Goal: Information Seeking & Learning: Learn about a topic

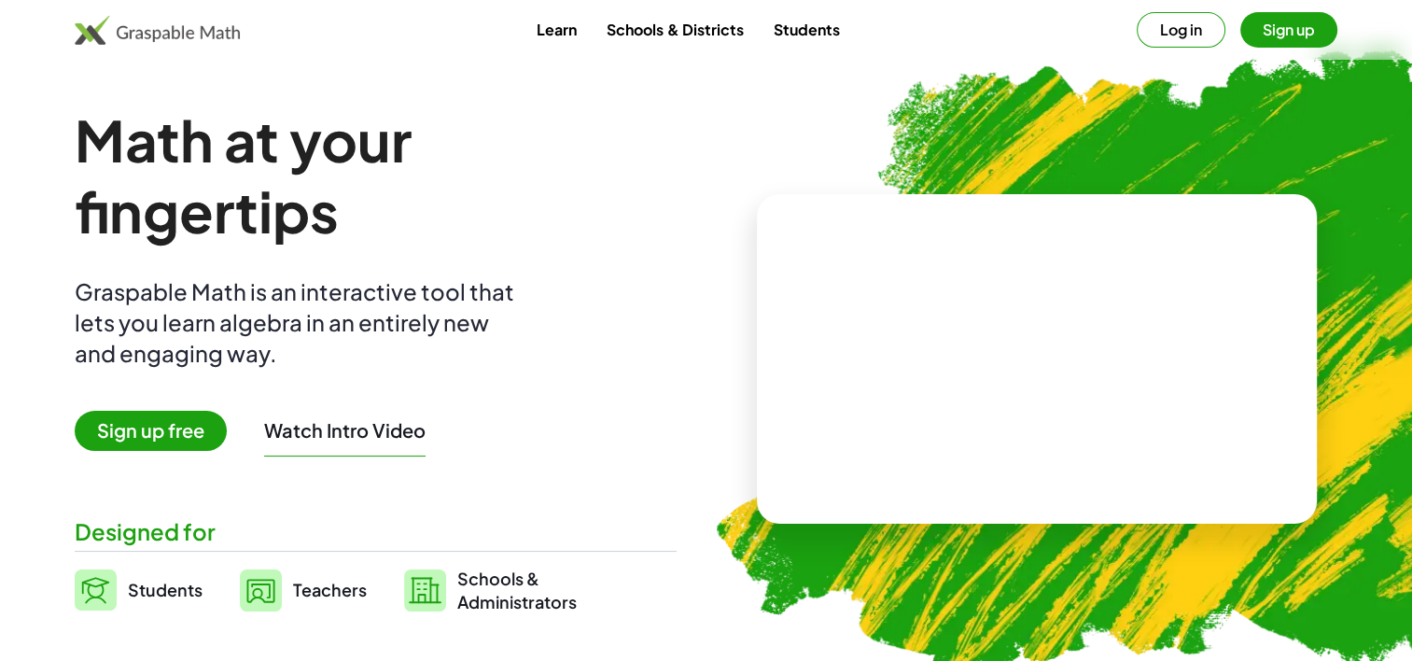
click at [311, 605] on link "Teachers" at bounding box center [303, 590] width 127 height 47
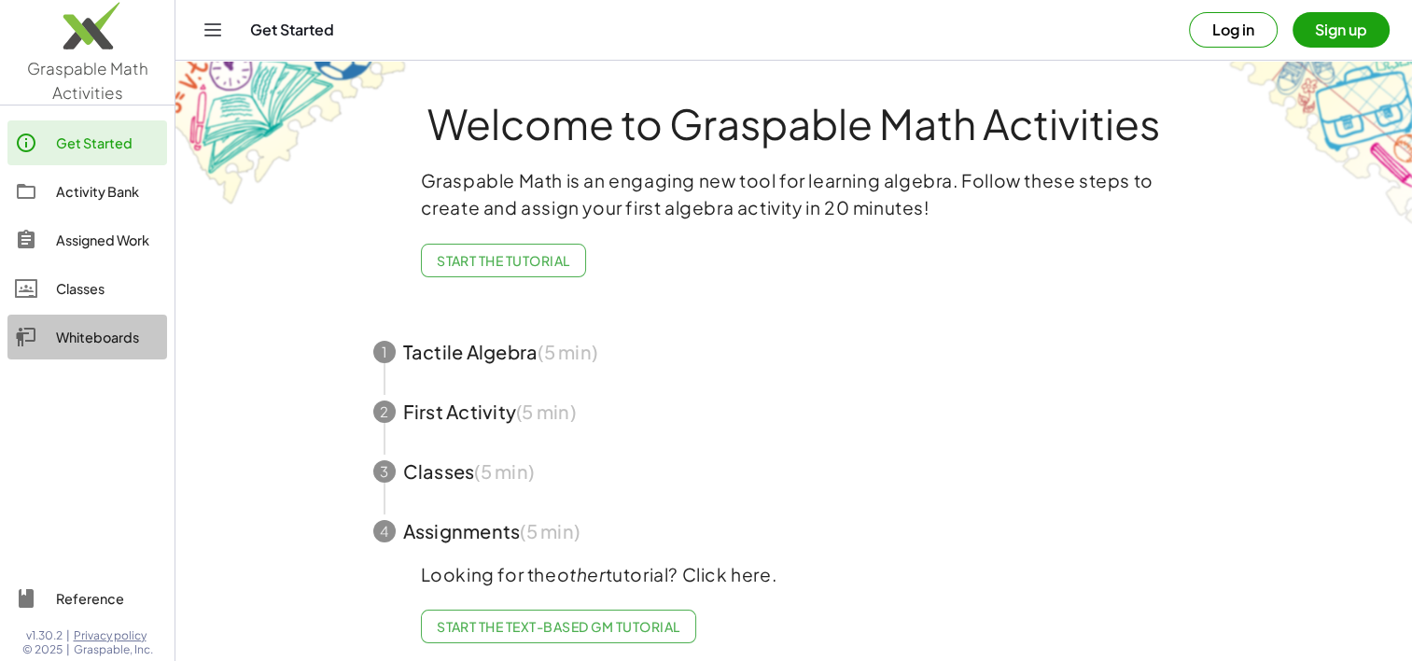
click at [97, 336] on div "Whiteboards" at bounding box center [108, 337] width 104 height 22
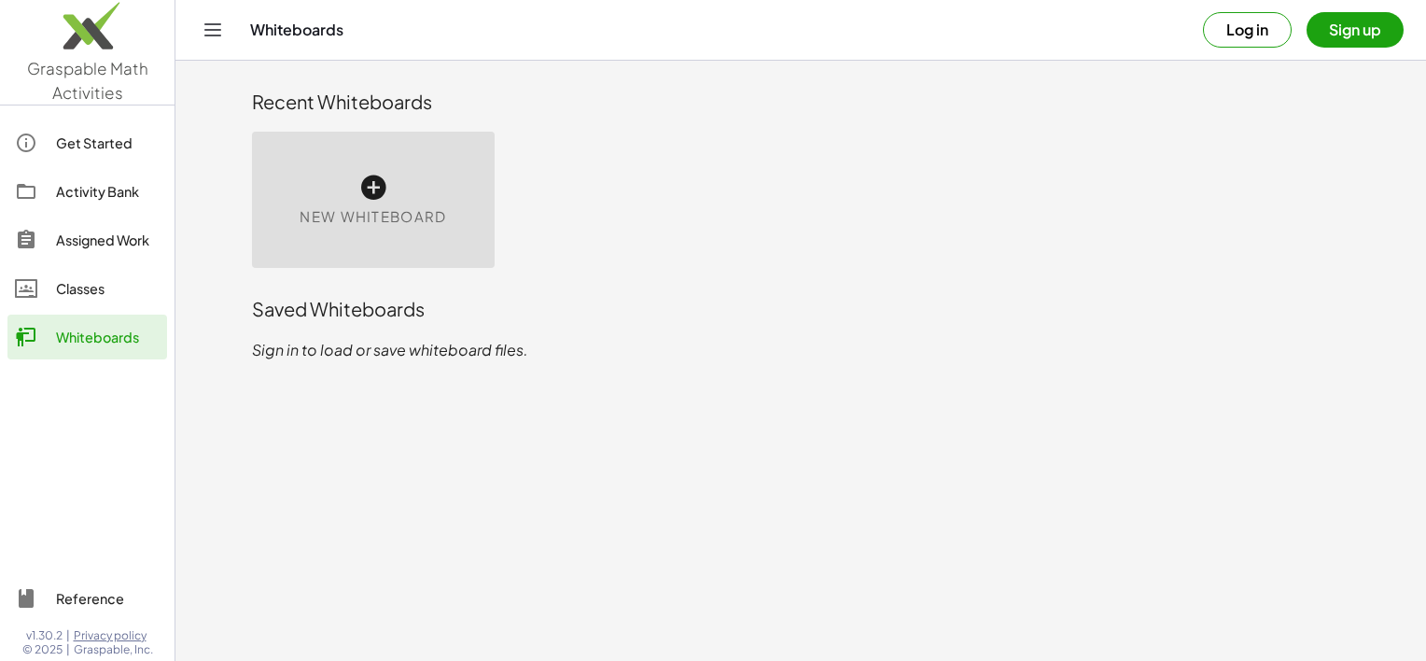
click at [388, 193] on div "New Whiteboard" at bounding box center [373, 200] width 243 height 136
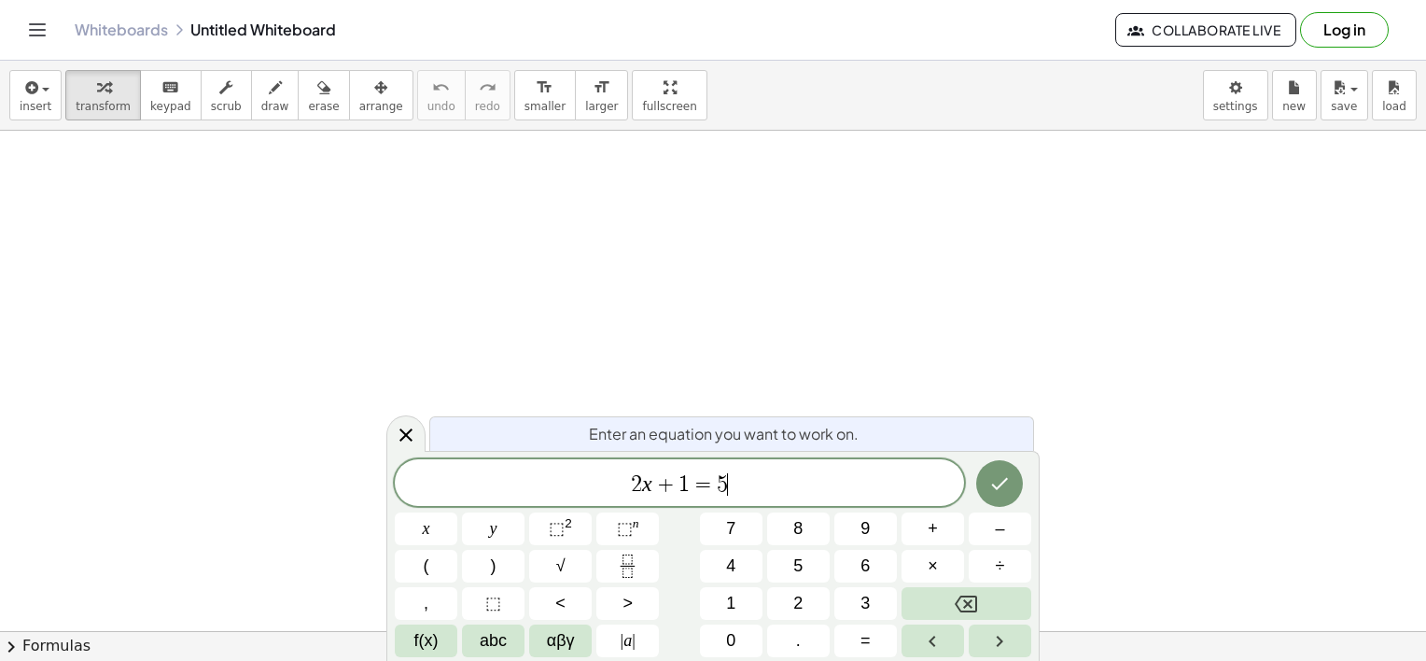
click at [765, 497] on div "2 x + 1 = 5 ​" at bounding box center [679, 482] width 569 height 47
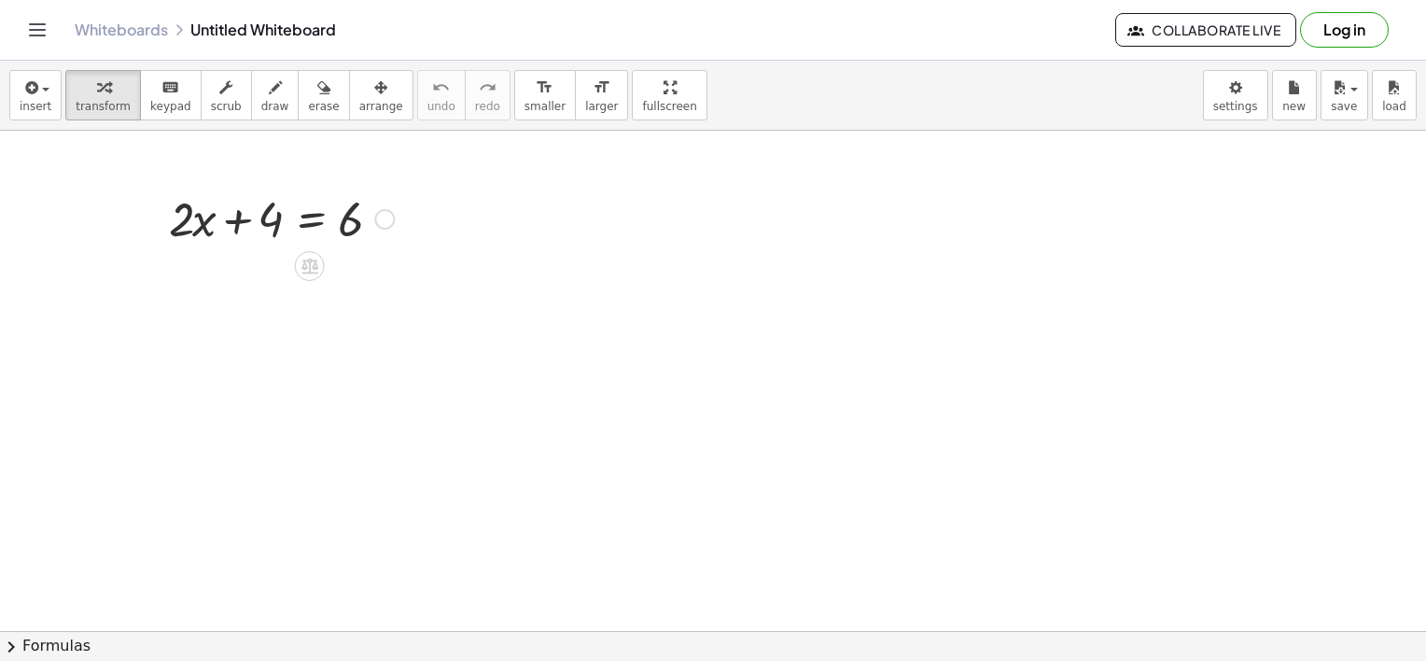
click at [261, 217] on div at bounding box center [282, 217] width 244 height 63
click at [254, 235] on div at bounding box center [282, 217] width 244 height 63
click at [343, 217] on div at bounding box center [282, 217] width 244 height 63
drag, startPoint x: 343, startPoint y: 217, endPoint x: 352, endPoint y: 223, distance: 10.6
click at [352, 223] on div at bounding box center [282, 217] width 244 height 63
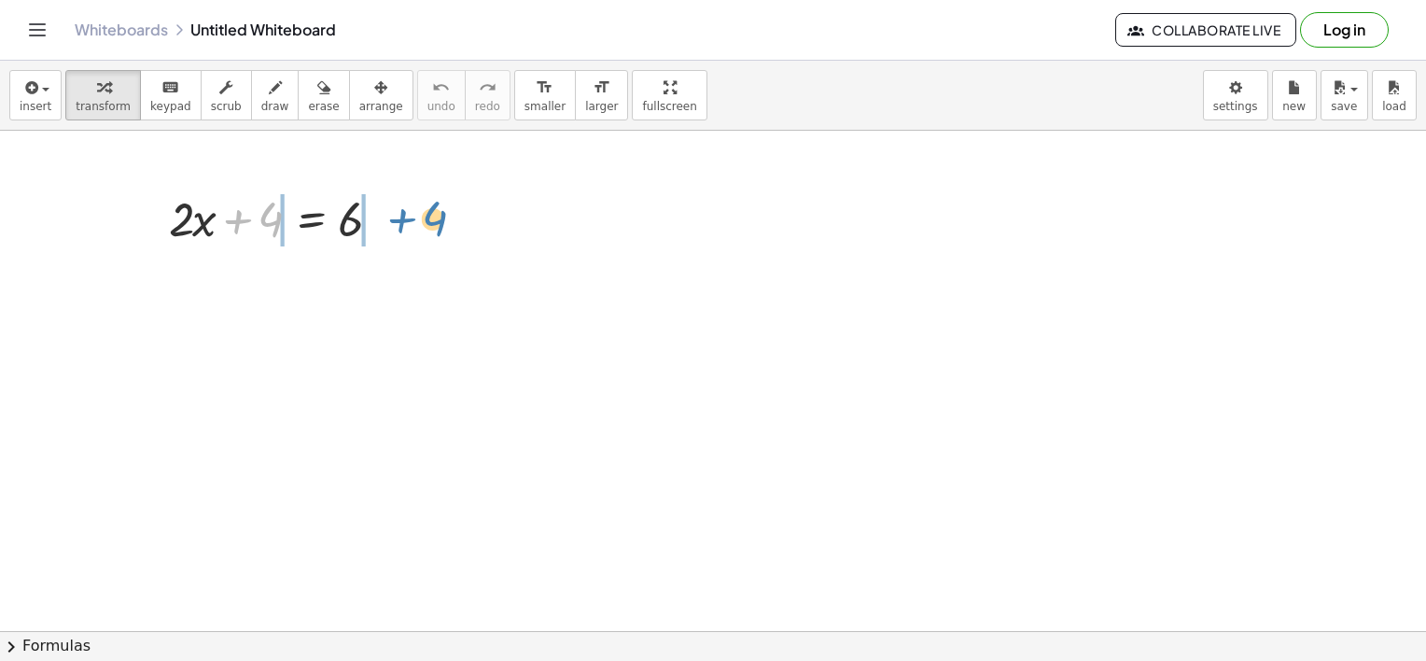
drag, startPoint x: 270, startPoint y: 221, endPoint x: 434, endPoint y: 220, distance: 164.3
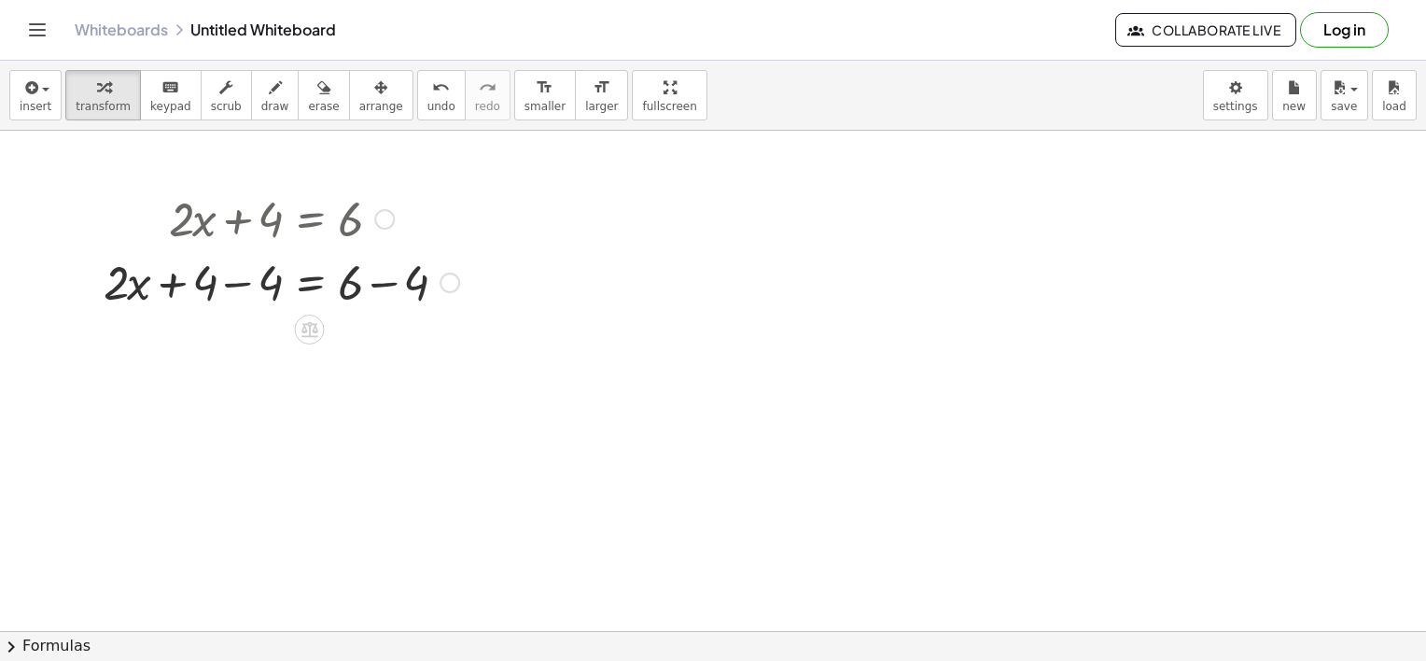
click at [239, 287] on div at bounding box center [281, 280] width 374 height 63
click at [379, 355] on div at bounding box center [281, 344] width 374 height 63
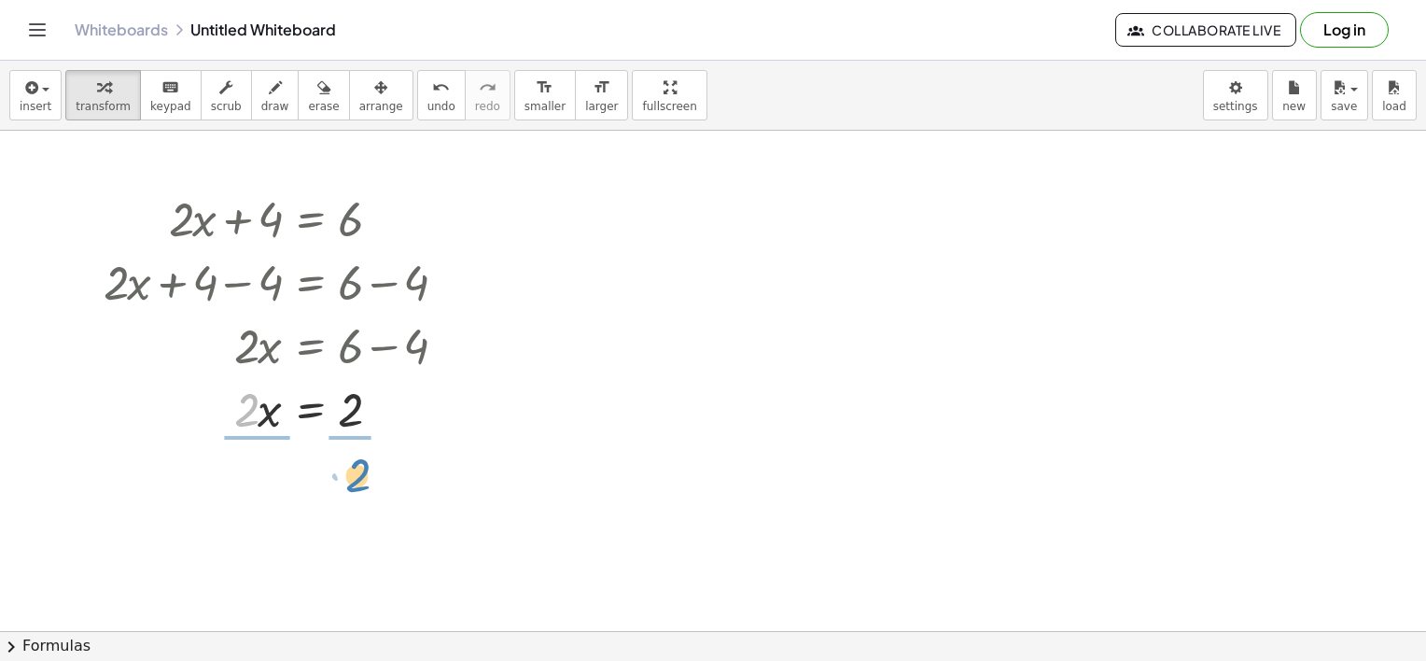
drag, startPoint x: 246, startPoint y: 415, endPoint x: 357, endPoint y: 477, distance: 127.0
click at [246, 489] on div at bounding box center [281, 486] width 374 height 93
click at [358, 486] on div at bounding box center [281, 486] width 374 height 93
click at [34, 37] on icon "Toggle navigation" at bounding box center [37, 30] width 22 height 22
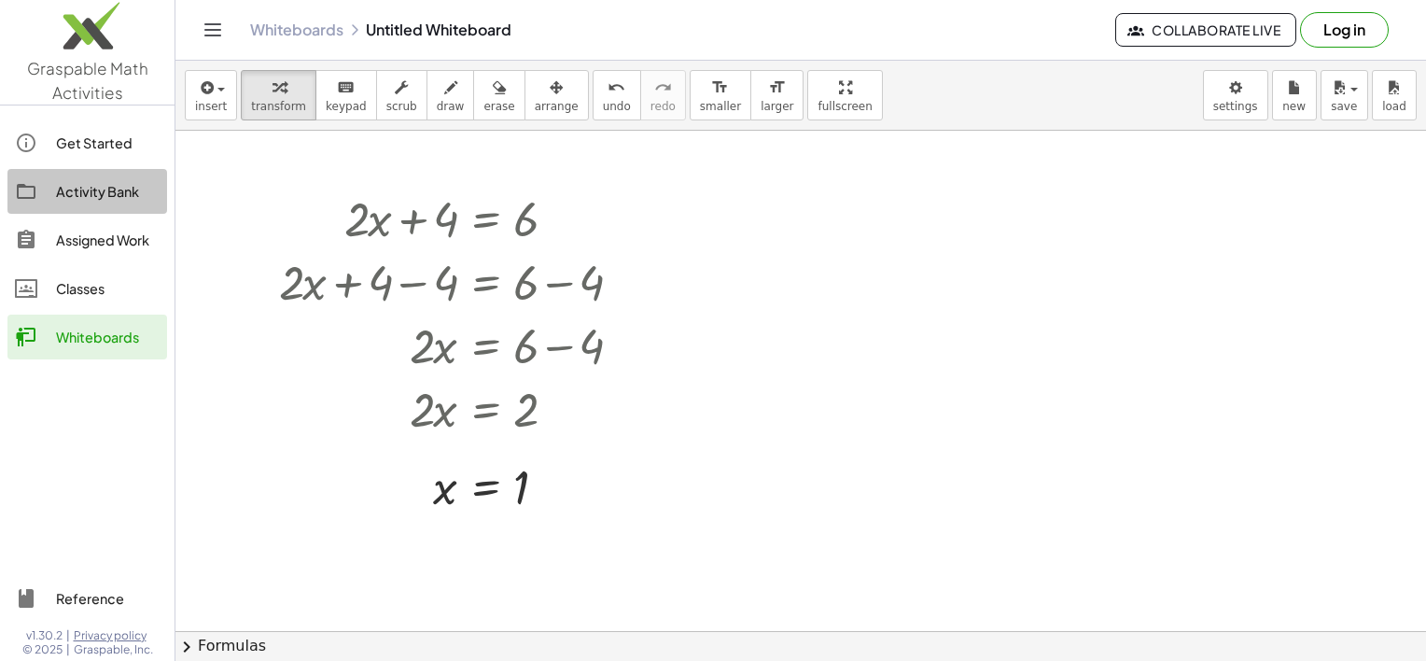
click at [109, 195] on div "Activity Bank" at bounding box center [108, 191] width 104 height 22
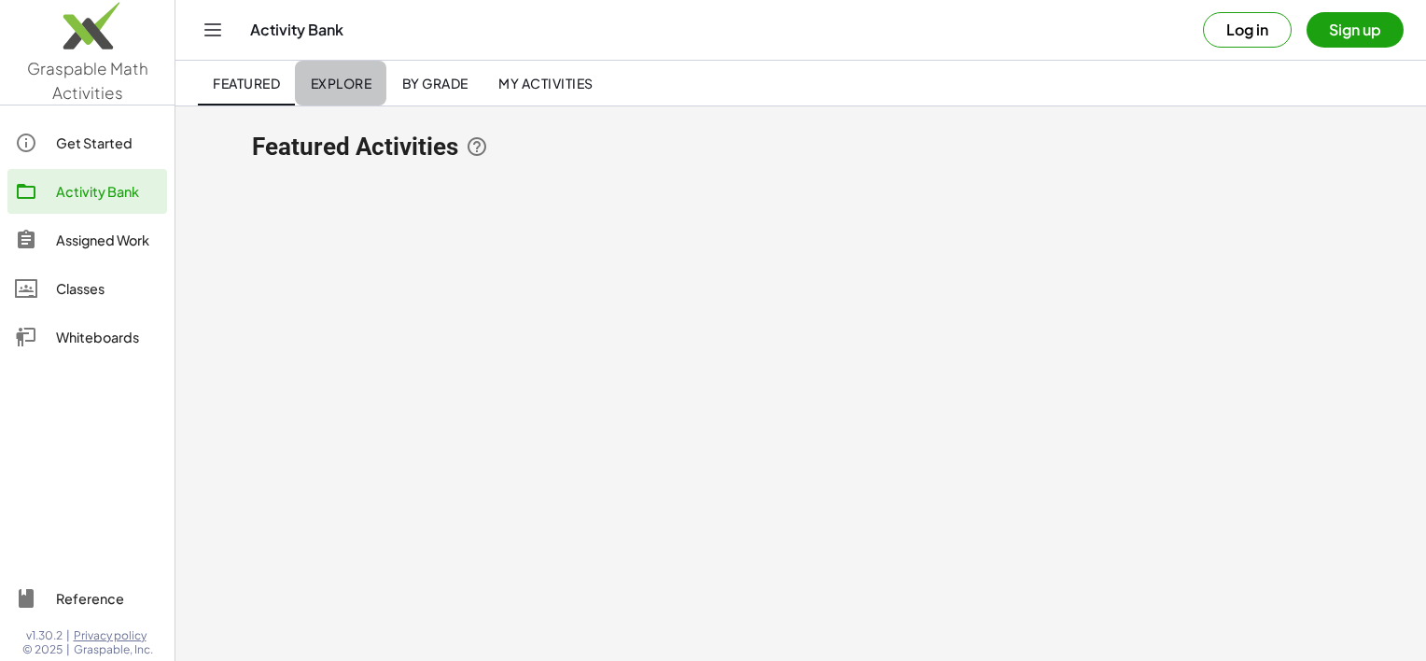
click at [336, 90] on span "Explore" at bounding box center [341, 83] width 62 height 17
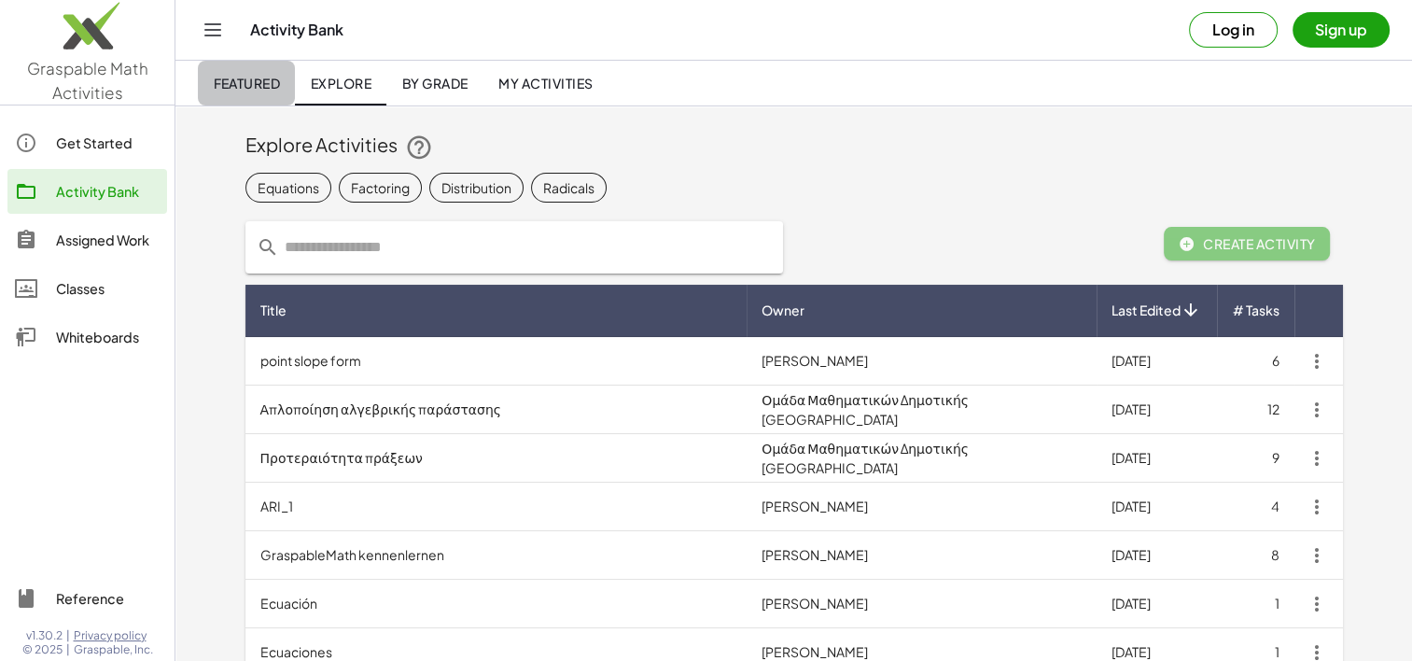
click at [238, 89] on span "Featured" at bounding box center [246, 83] width 67 height 17
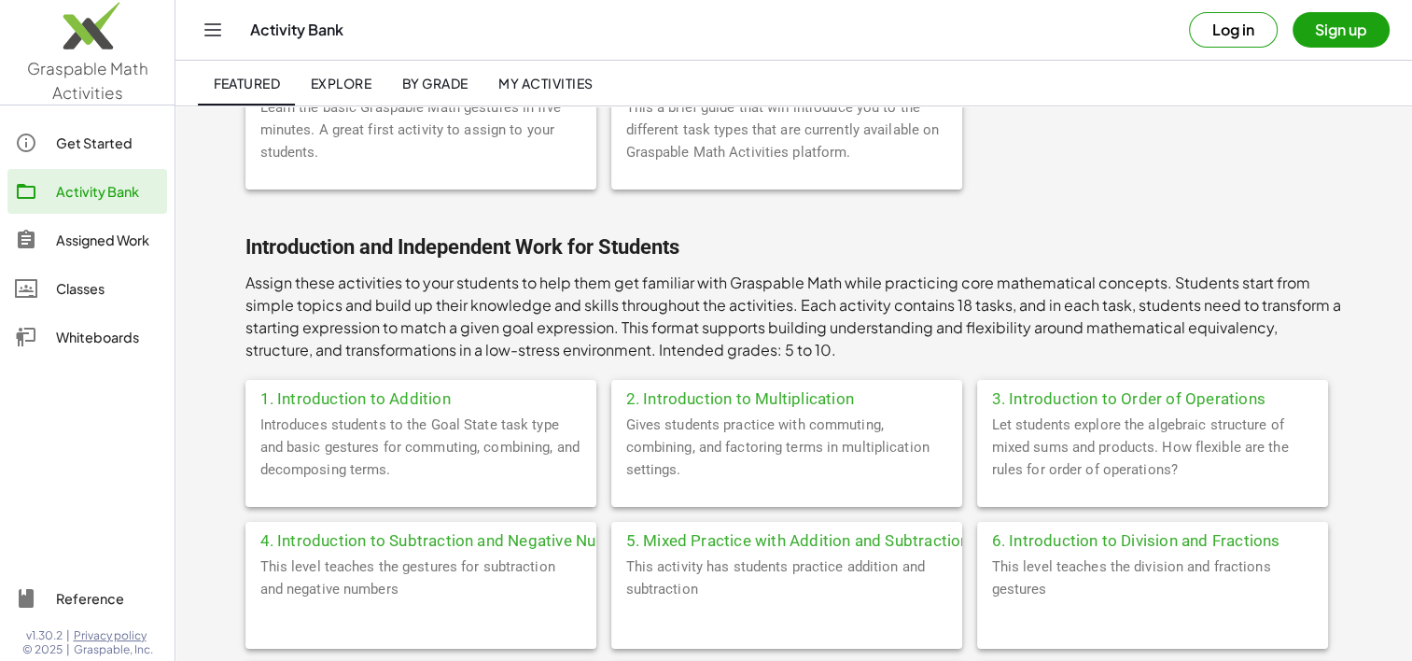
scroll to position [190, 0]
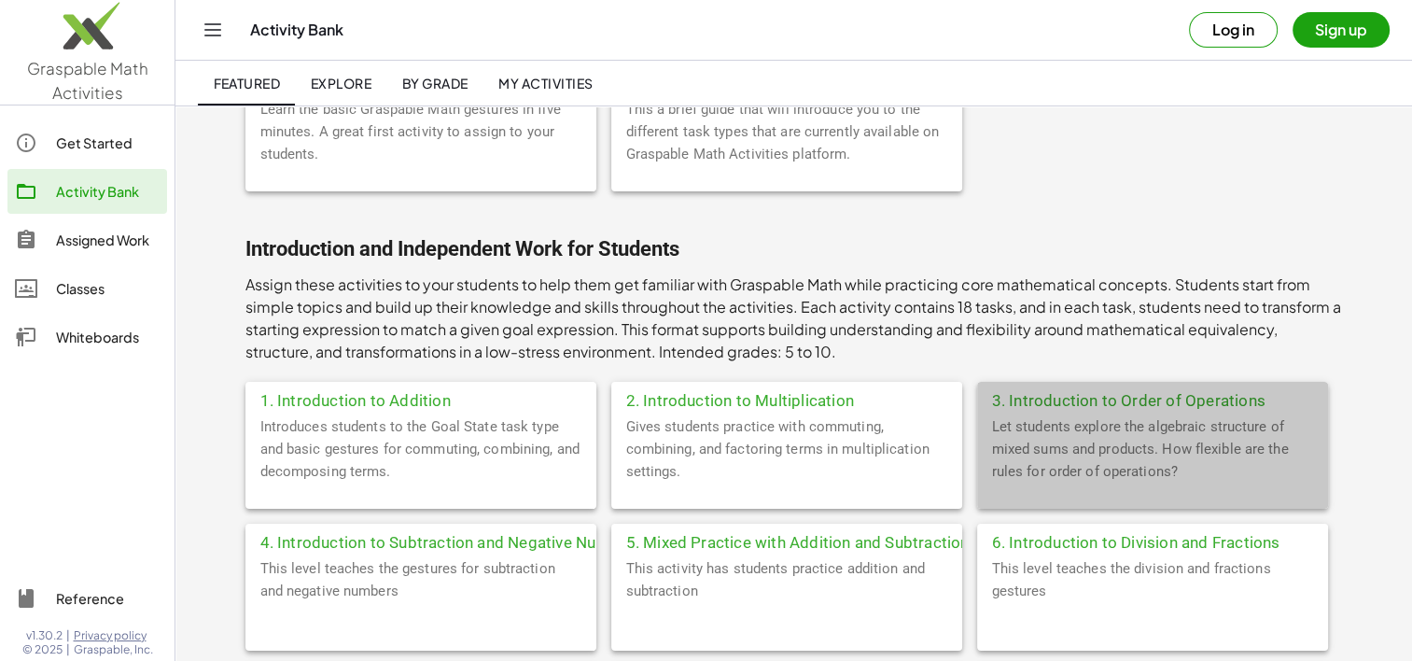
click at [1118, 407] on div "3. Introduction to Order of Operations" at bounding box center [1152, 399] width 351 height 34
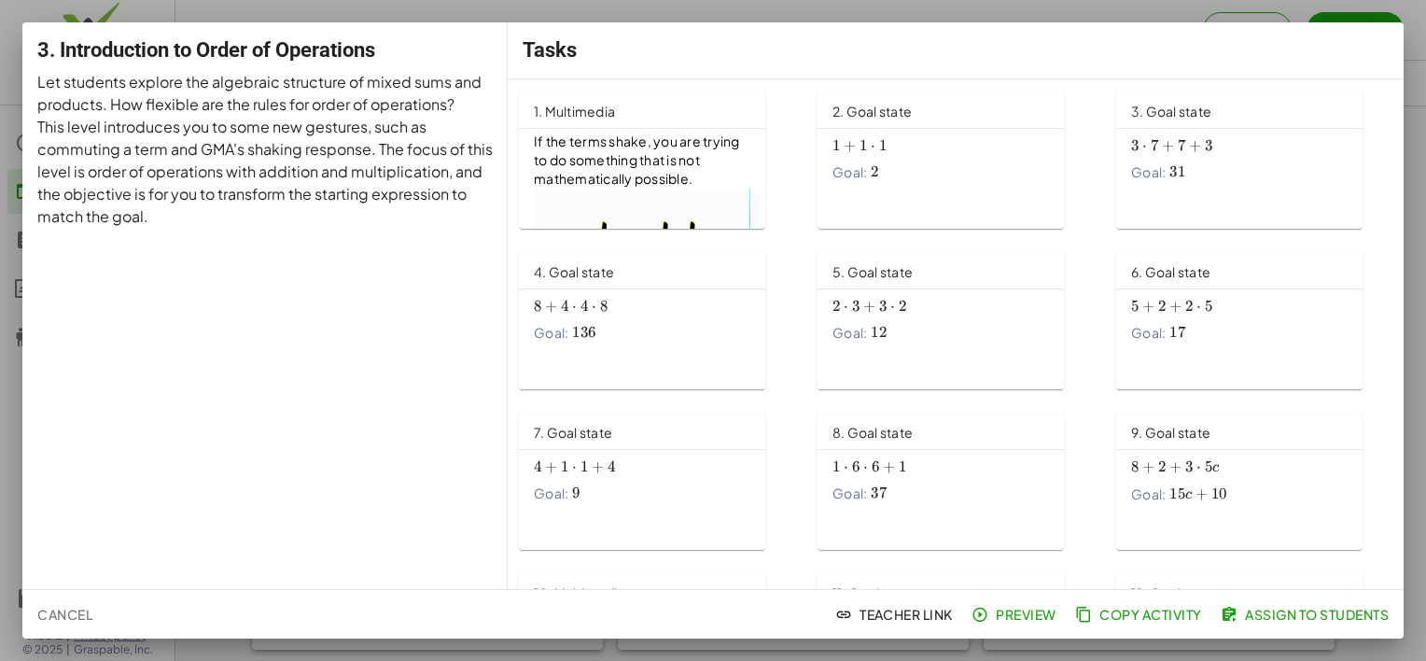
click at [981, 131] on div "1 + 1 ⋅ 1 1+1\cdot 1 1 + 1 ⋅ 1 Goal: 2 2 2" at bounding box center [941, 163] width 246 height 68
click at [672, 18] on div at bounding box center [713, 330] width 1426 height 661
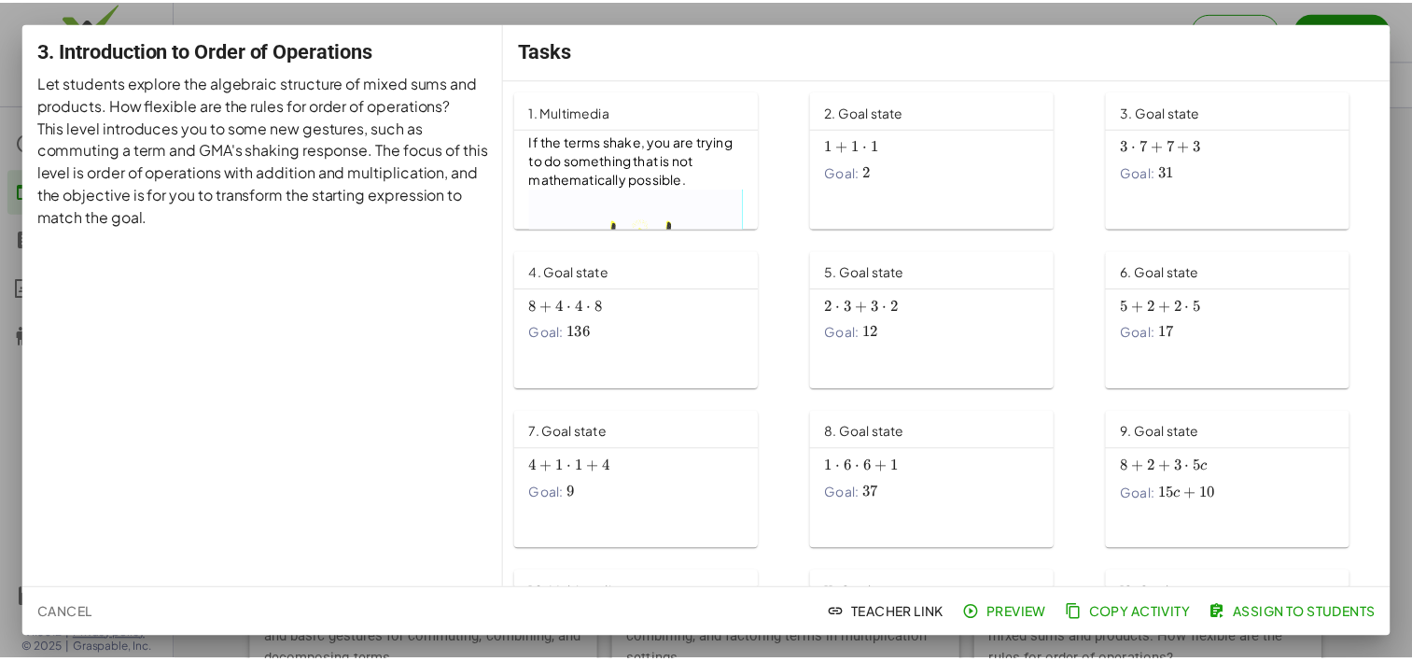
scroll to position [190, 0]
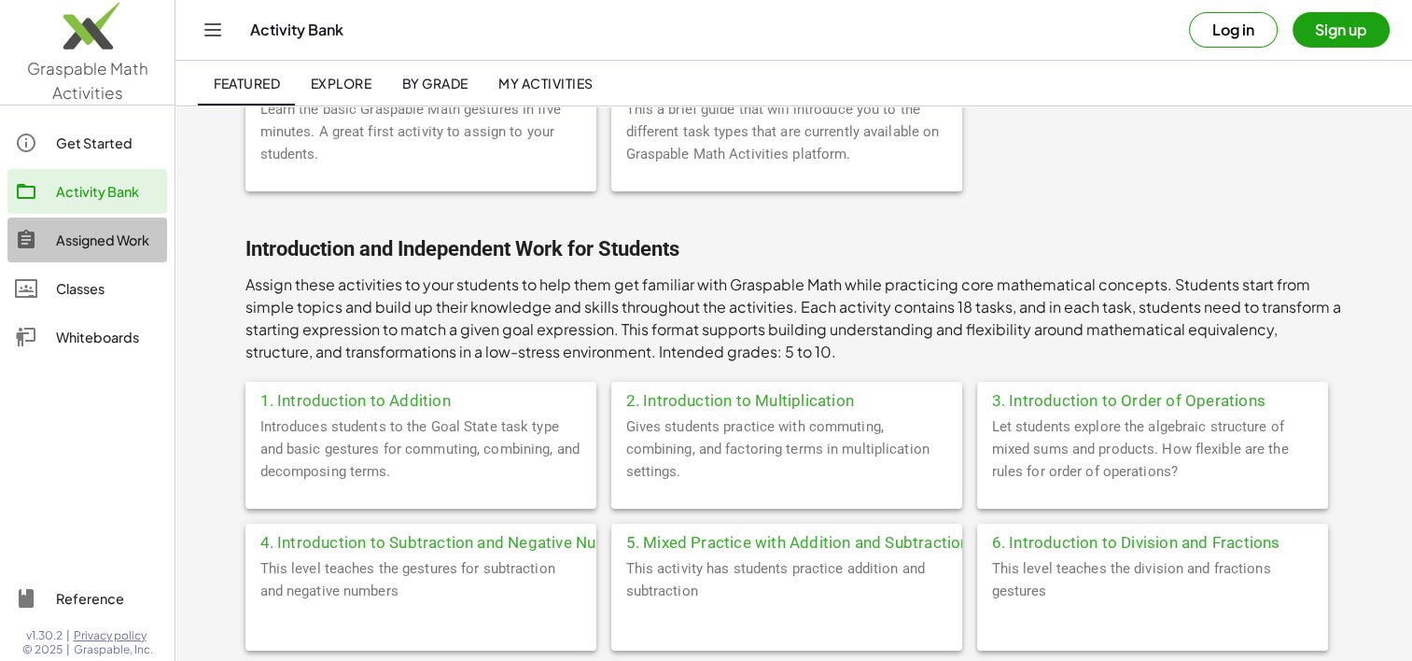
click at [90, 246] on div "Assigned Work" at bounding box center [108, 240] width 104 height 22
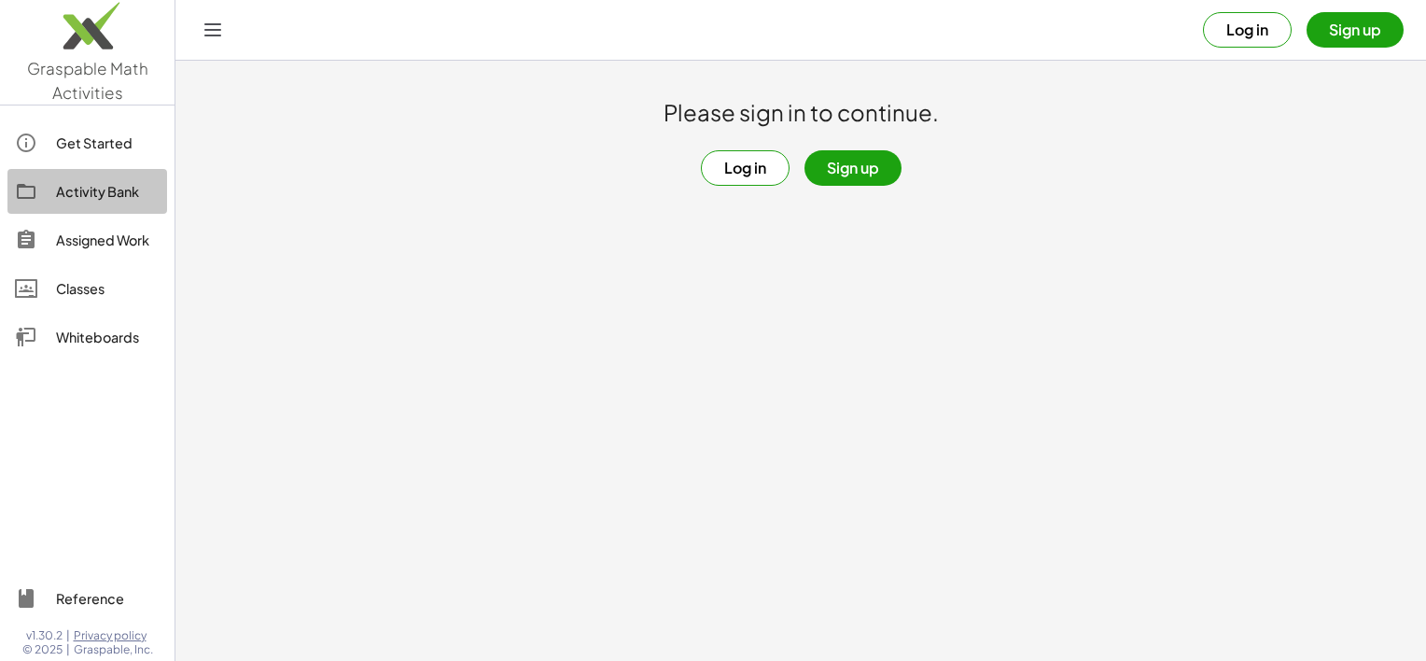
click at [89, 198] on div "Activity Bank" at bounding box center [108, 191] width 104 height 22
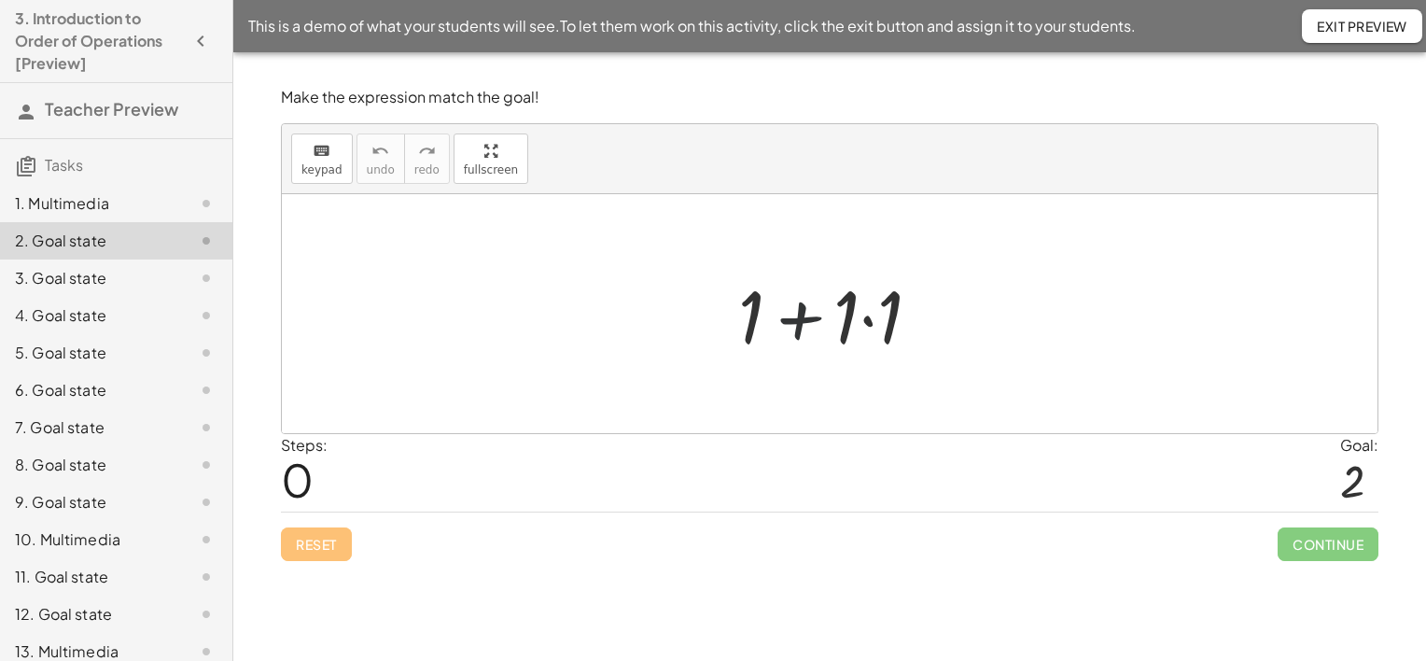
click at [801, 326] on div at bounding box center [837, 314] width 217 height 96
click at [872, 319] on div at bounding box center [837, 314] width 217 height 96
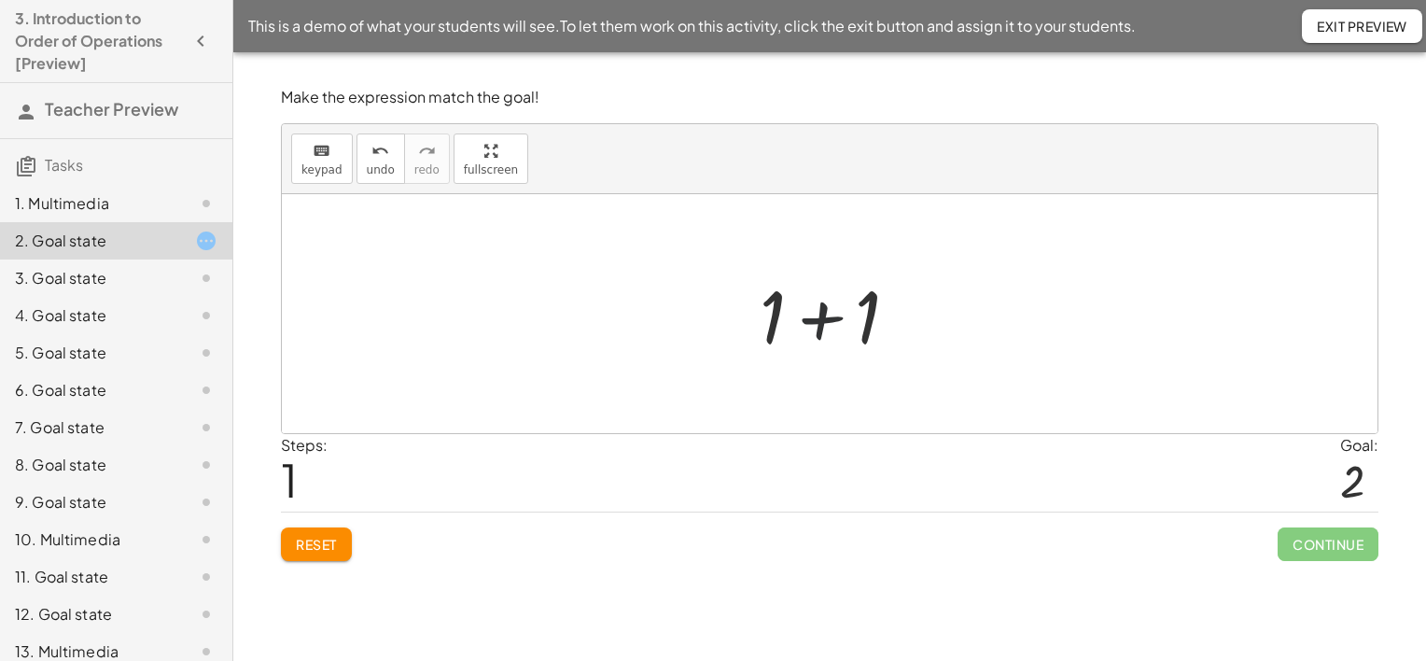
click at [824, 323] on div at bounding box center [836, 314] width 173 height 96
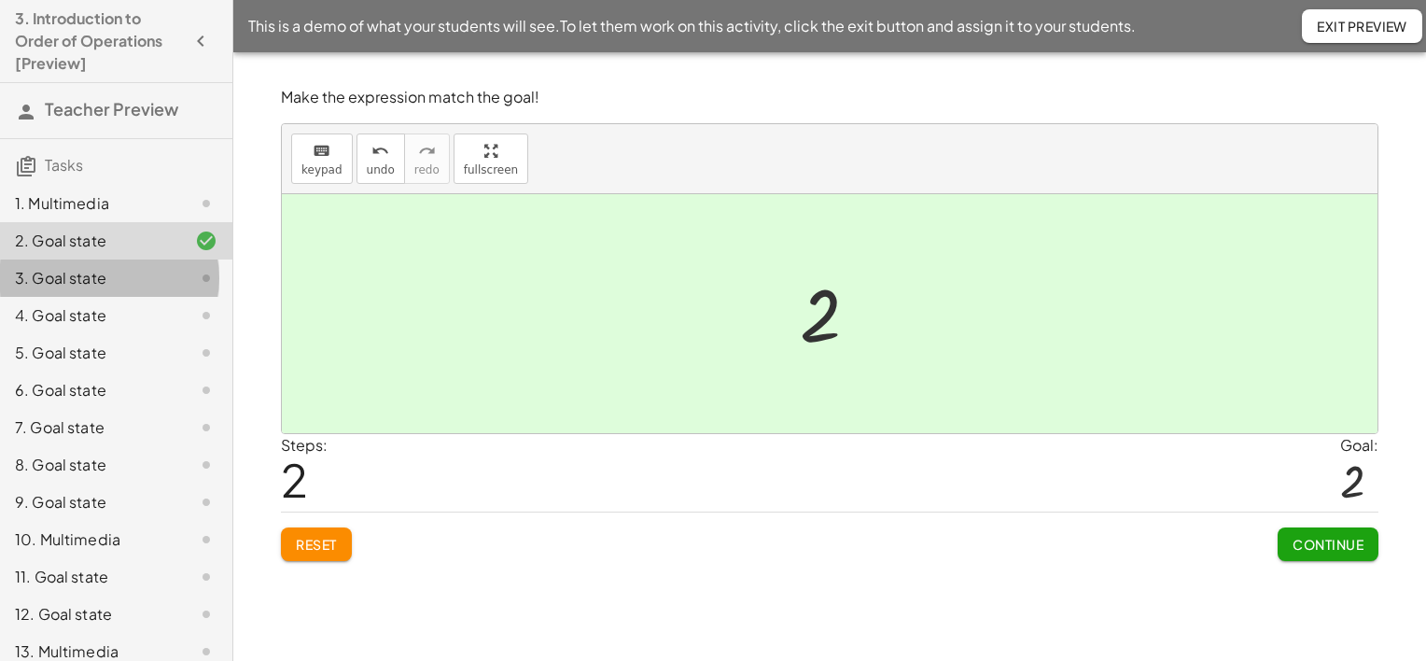
click at [74, 276] on div "3. Goal state" at bounding box center [90, 278] width 150 height 22
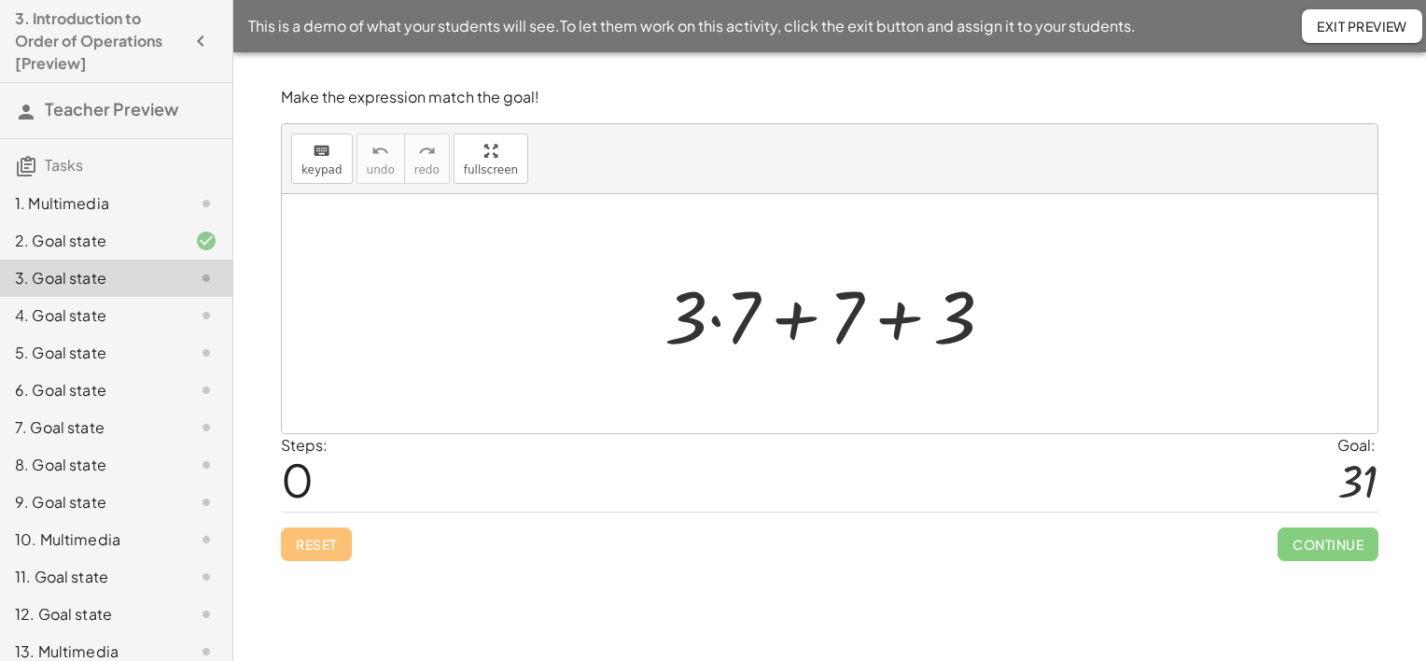
click at [718, 325] on div at bounding box center [836, 314] width 362 height 96
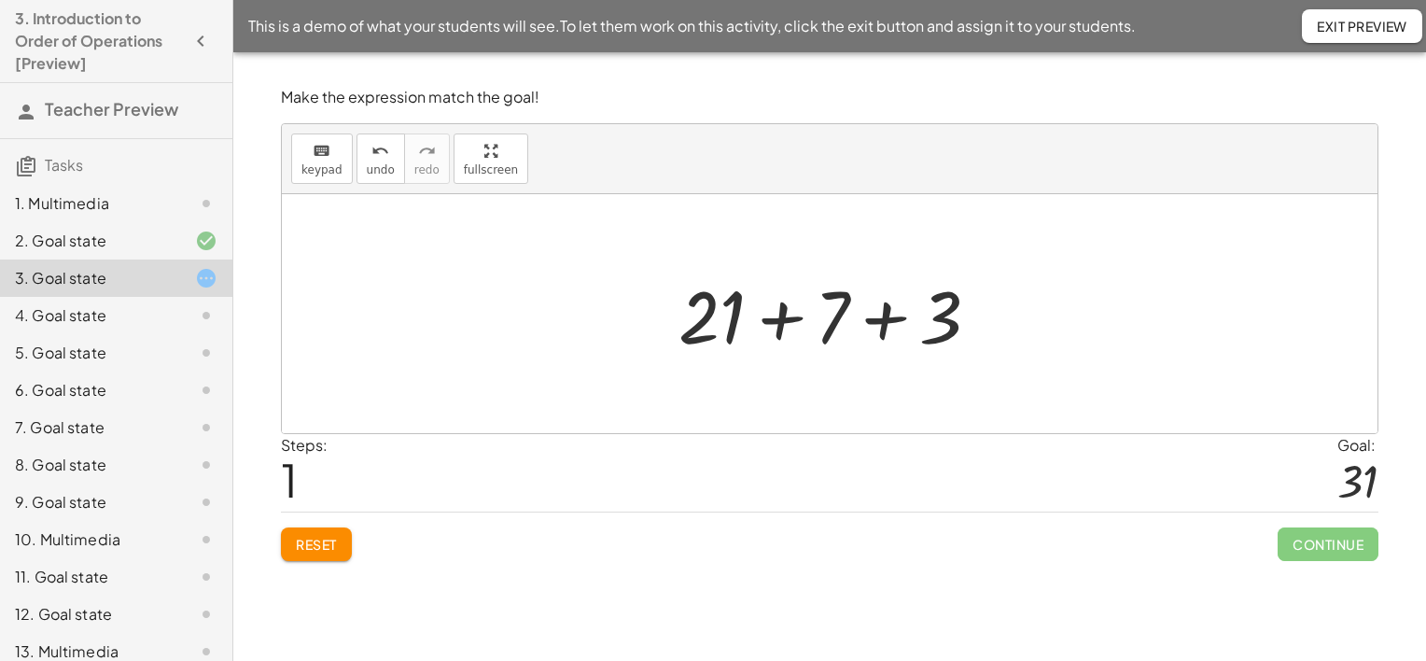
click at [787, 327] on div at bounding box center [836, 314] width 334 height 96
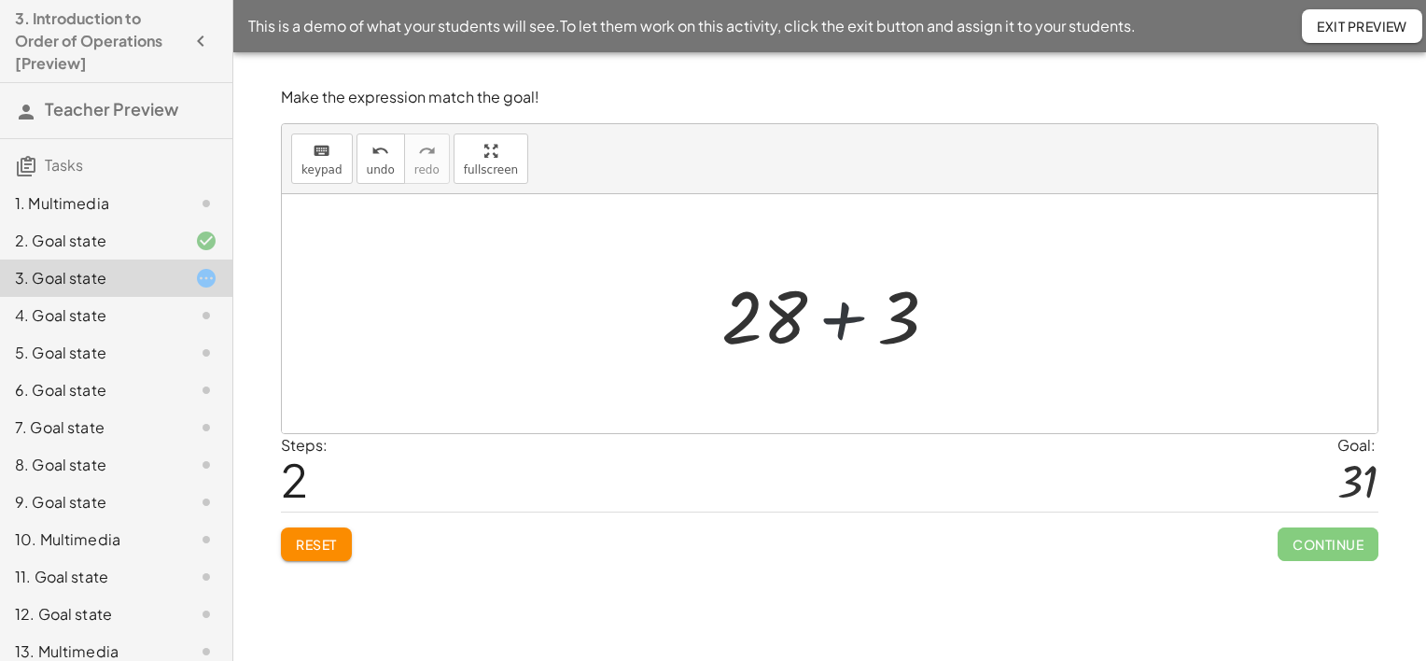
click at [849, 328] on div at bounding box center [836, 314] width 249 height 96
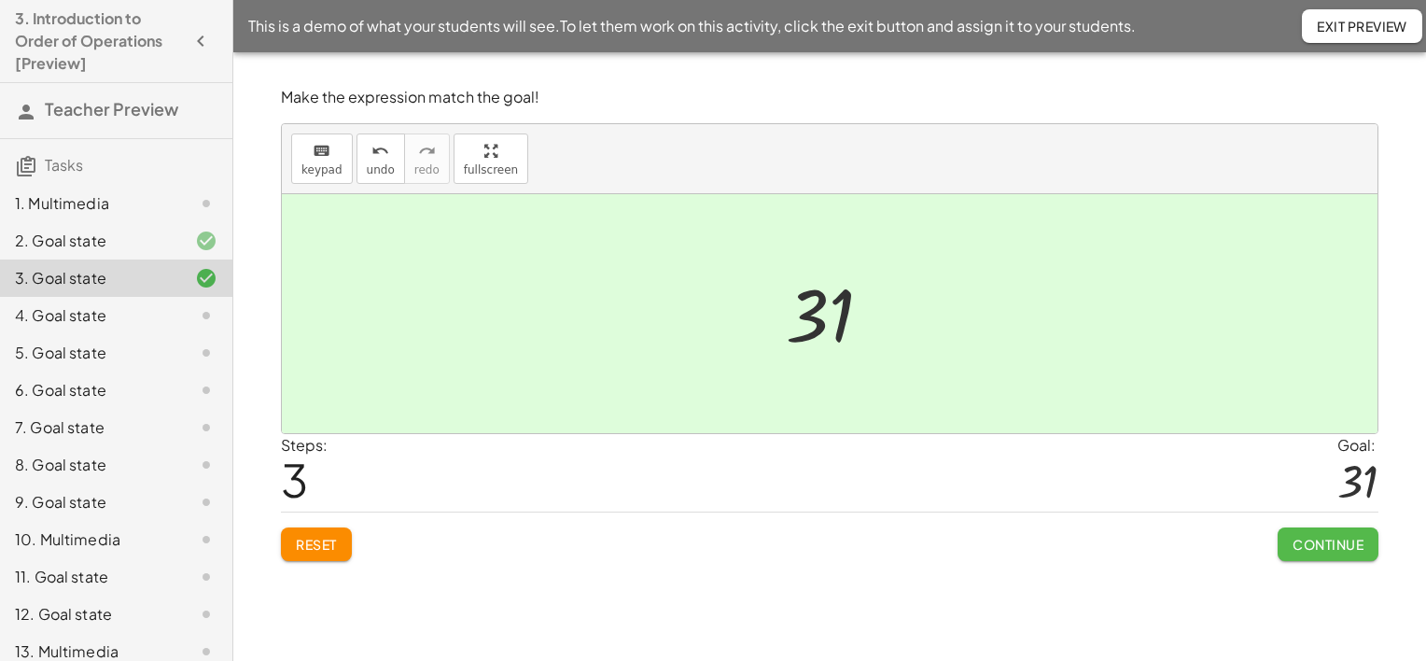
click at [1333, 548] on span "Continue" at bounding box center [1328, 544] width 71 height 17
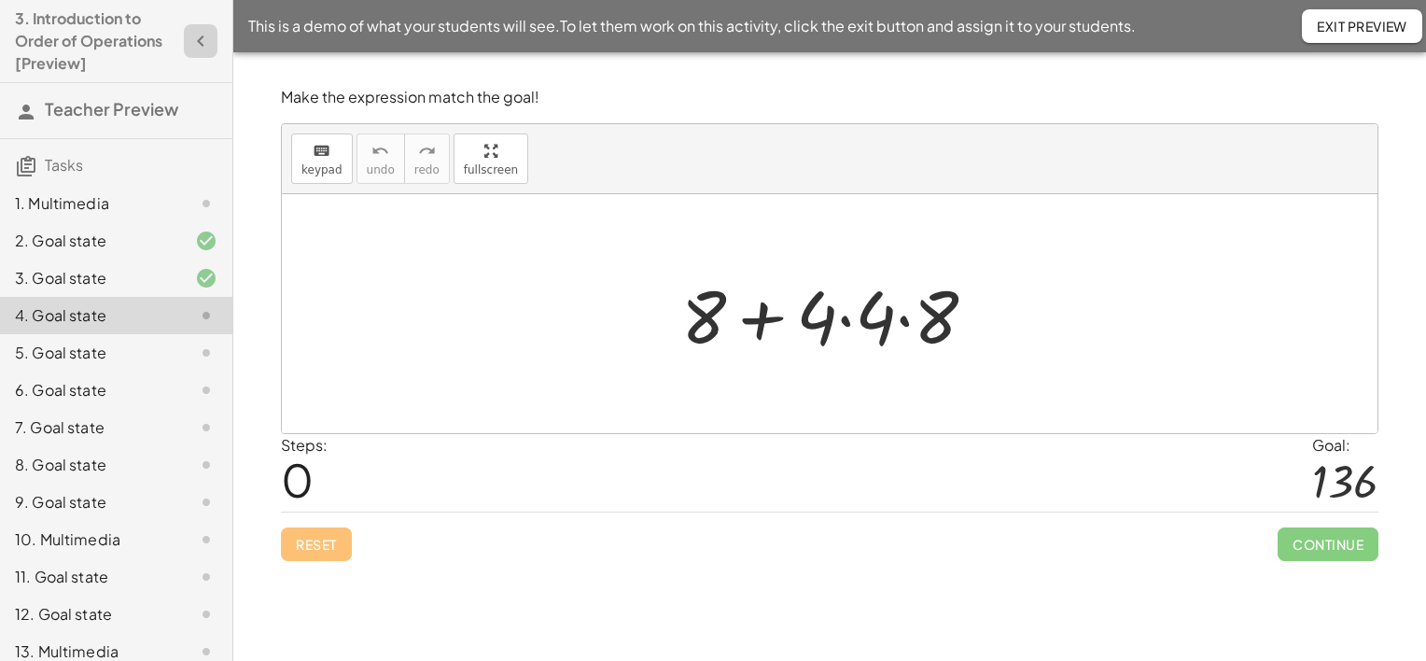
click at [189, 43] on icon "button" at bounding box center [200, 41] width 22 height 22
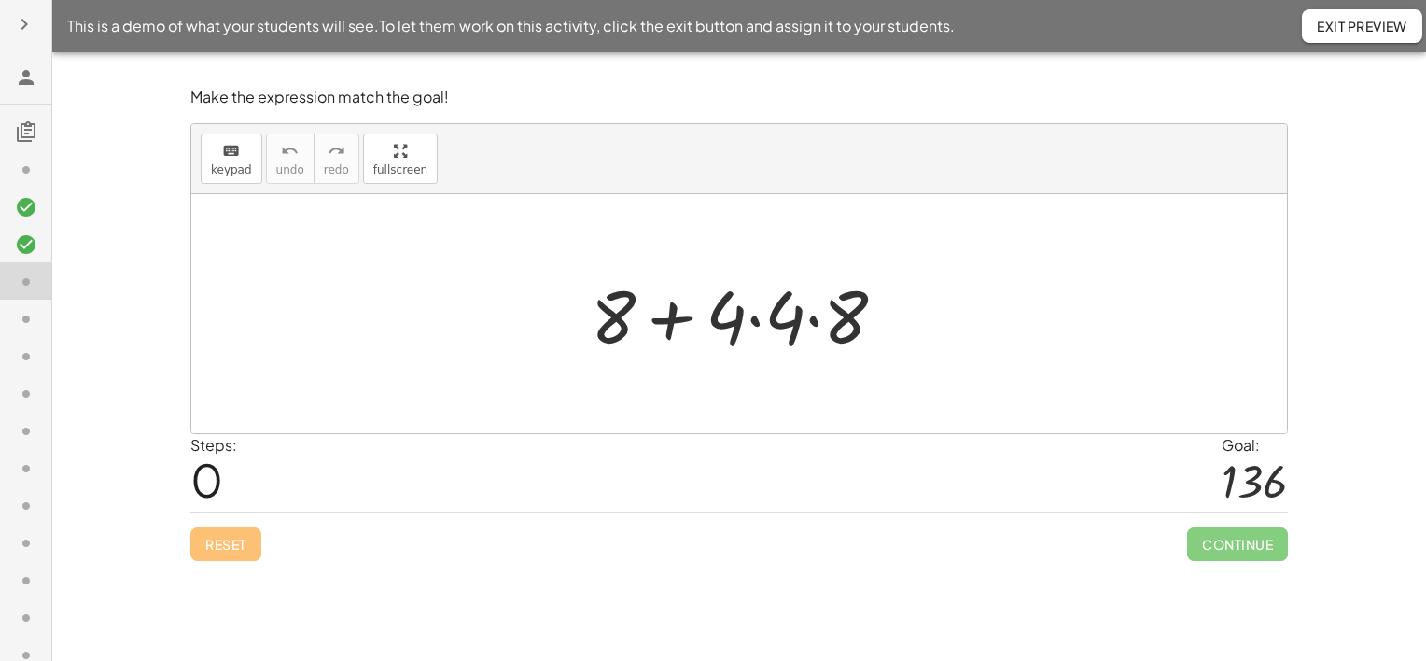
click at [0, 11] on html "This is a demo of what your students will see. To let them work on this activit…" at bounding box center [713, 330] width 1426 height 661
click at [19, 21] on icon "button" at bounding box center [24, 24] width 22 height 22
